Goal: Task Accomplishment & Management: Manage account settings

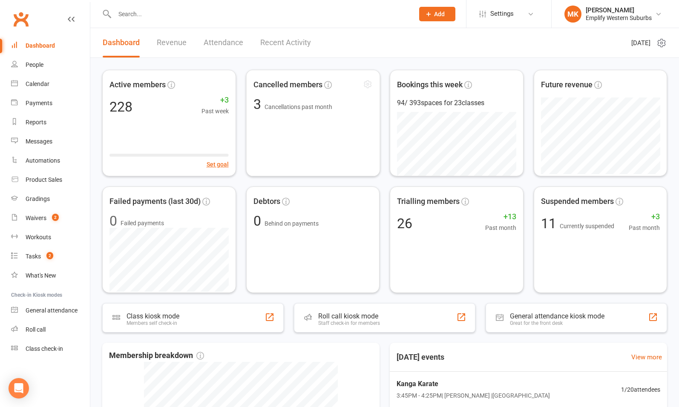
scroll to position [225, 0]
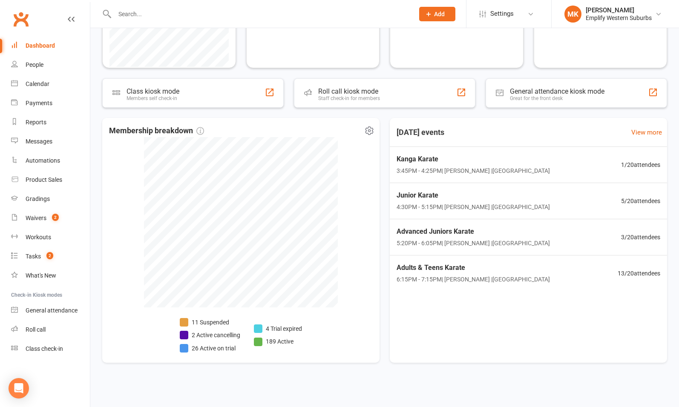
click at [224, 335] on li "2 Active cancelling" at bounding box center [210, 334] width 60 height 9
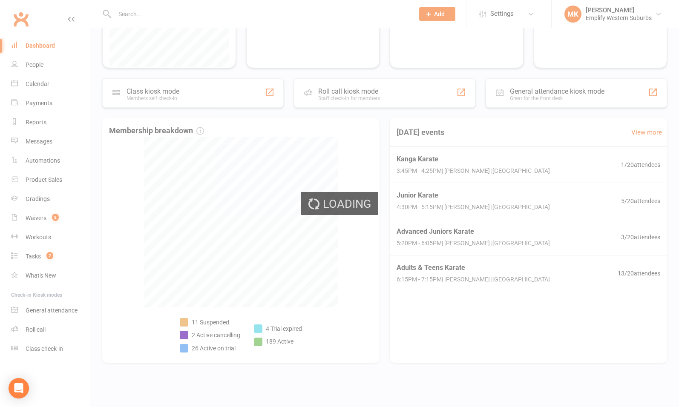
select select "no_trial"
select select "100"
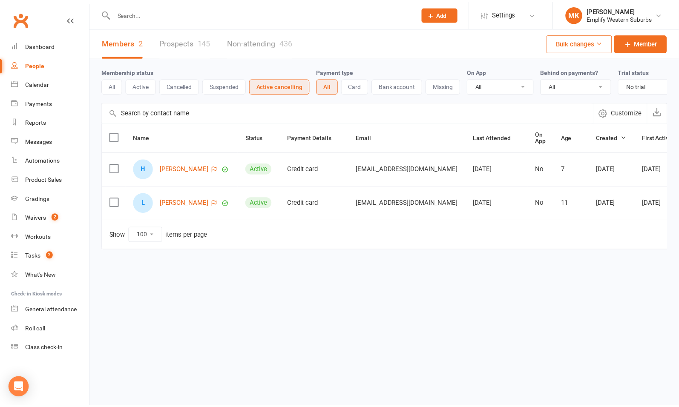
scroll to position [0, 0]
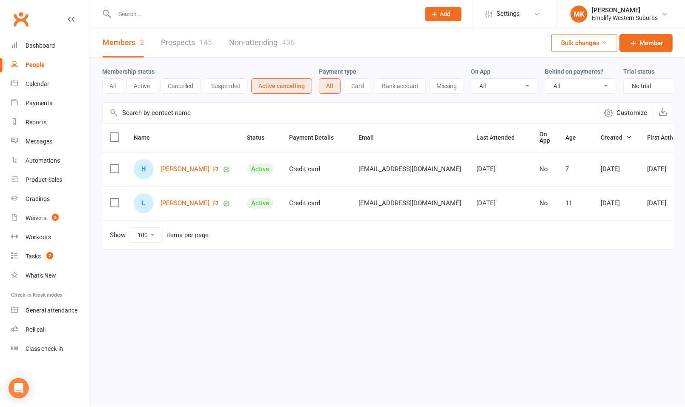
click at [619, 118] on span "Customize" at bounding box center [632, 113] width 31 height 10
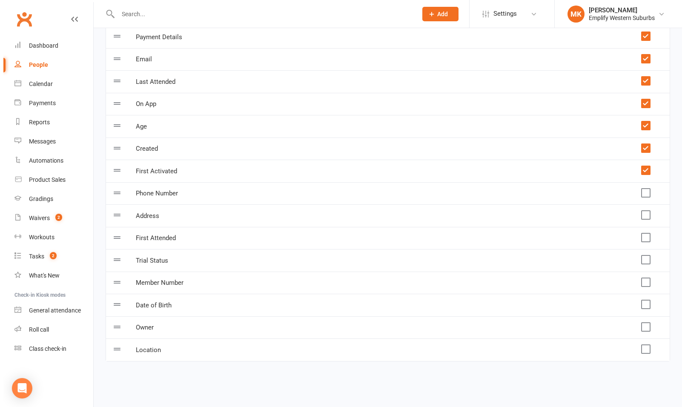
scroll to position [0, 0]
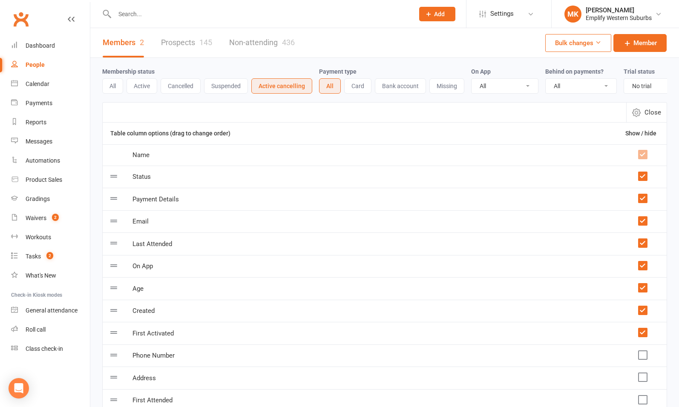
click at [643, 120] on button "Close" at bounding box center [646, 113] width 40 height 20
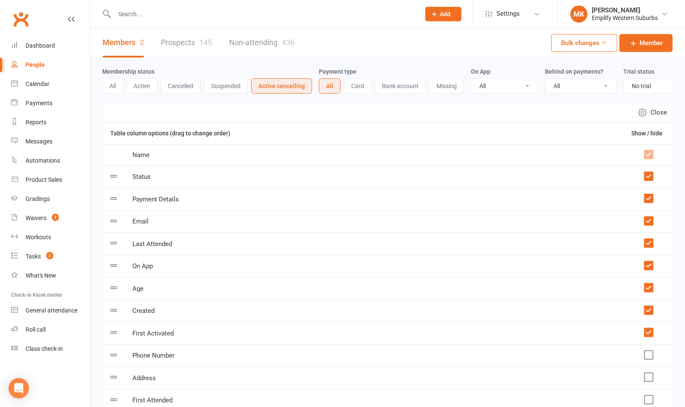
select select "100"
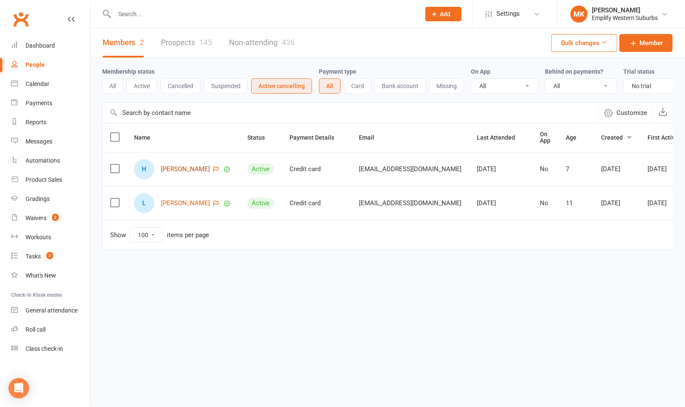
click at [177, 173] on link "[PERSON_NAME]" at bounding box center [185, 169] width 49 height 7
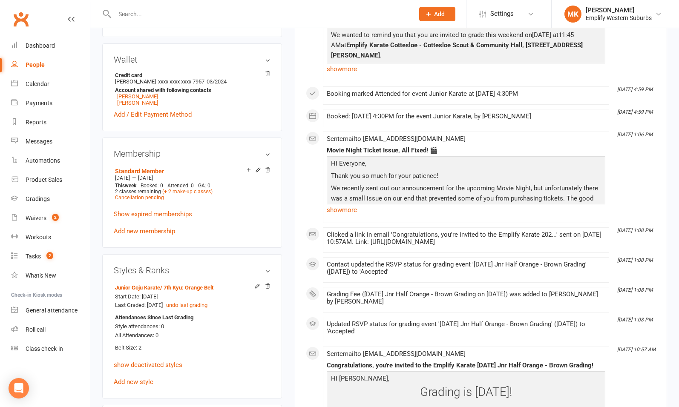
scroll to position [307, 0]
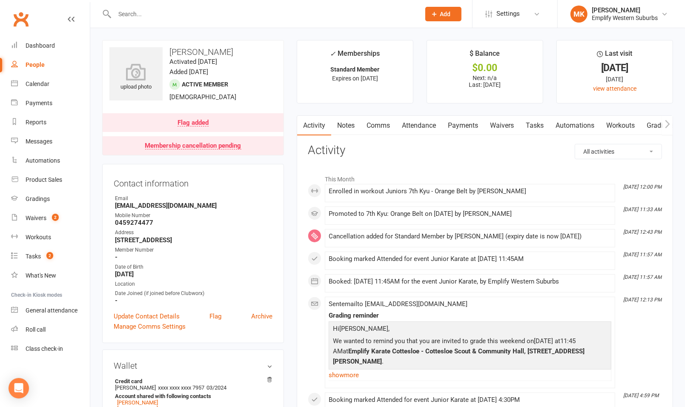
select select "no_trial"
select select "100"
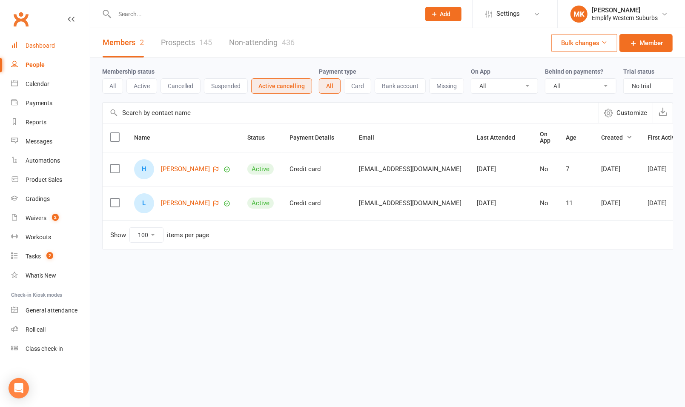
click at [35, 46] on div "Dashboard" at bounding box center [40, 45] width 29 height 7
